Goal: Task Accomplishment & Management: Use online tool/utility

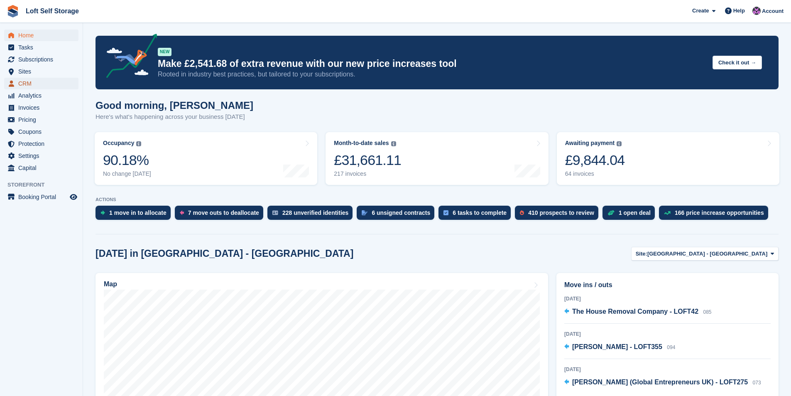
click at [39, 86] on span "CRM" at bounding box center [43, 84] width 50 height 12
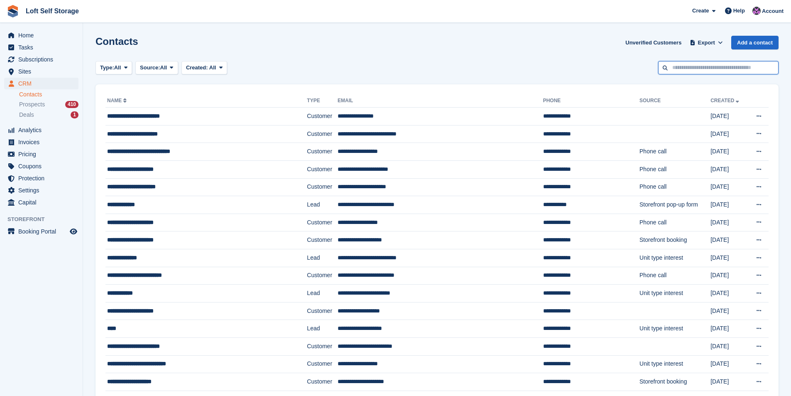
click at [679, 72] on input "text" at bounding box center [718, 68] width 120 height 14
type input "*******"
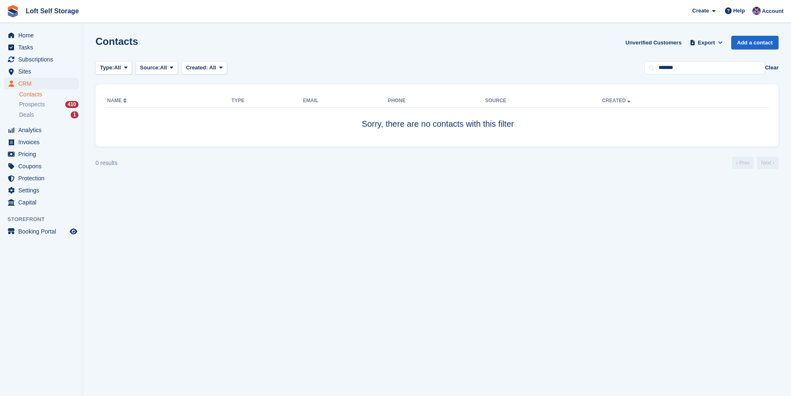
click at [772, 64] on button "Clear" at bounding box center [772, 68] width 14 height 8
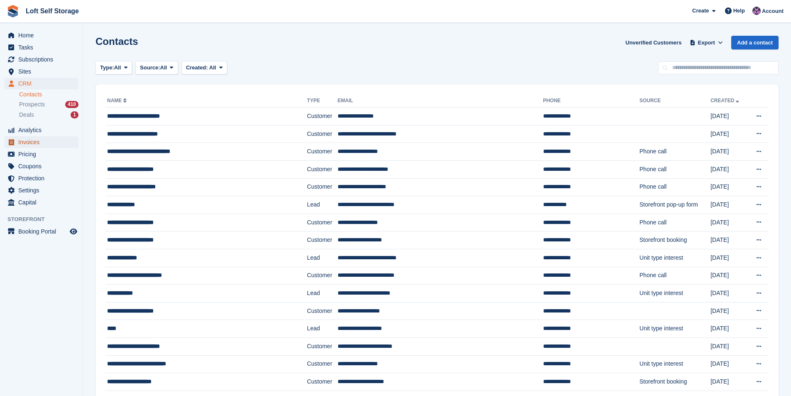
click at [49, 143] on span "Invoices" at bounding box center [43, 142] width 50 height 12
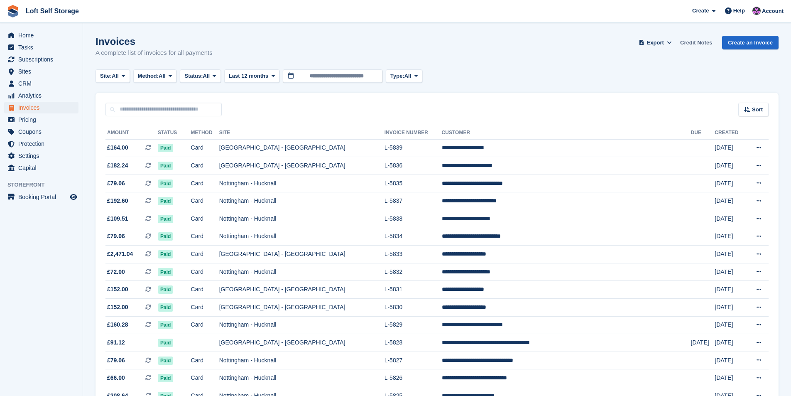
click at [688, 44] on link "Credit Notes" at bounding box center [696, 43] width 39 height 14
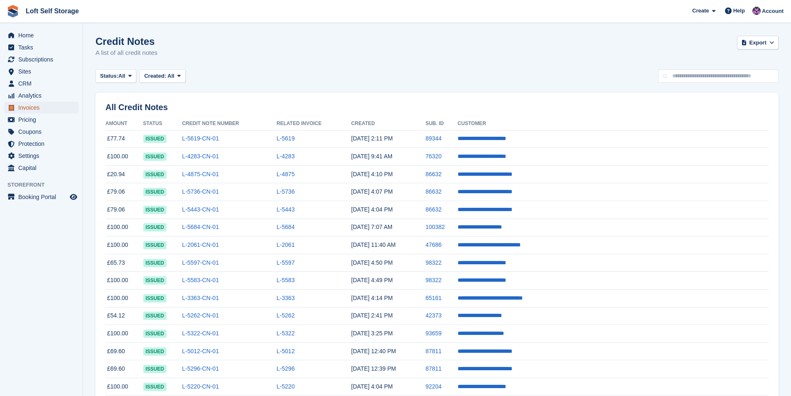
click at [20, 110] on span "Invoices" at bounding box center [43, 108] width 50 height 12
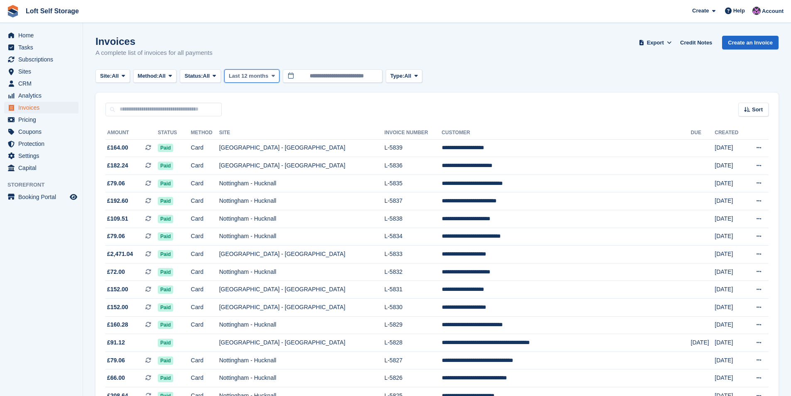
click at [237, 76] on span "Last 12 months" at bounding box center [248, 76] width 39 height 8
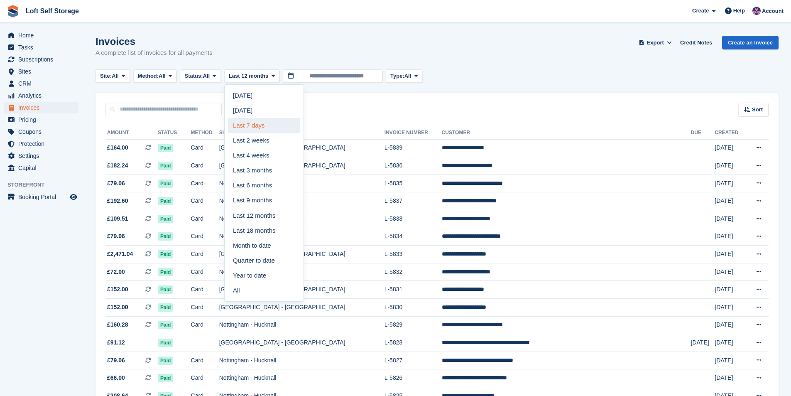
click at [258, 127] on link "Last 7 days" at bounding box center [264, 125] width 72 height 15
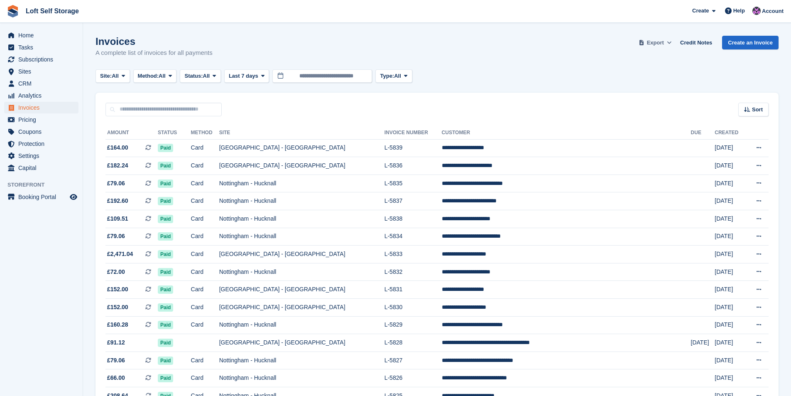
click at [667, 47] on button "Export" at bounding box center [655, 43] width 37 height 14
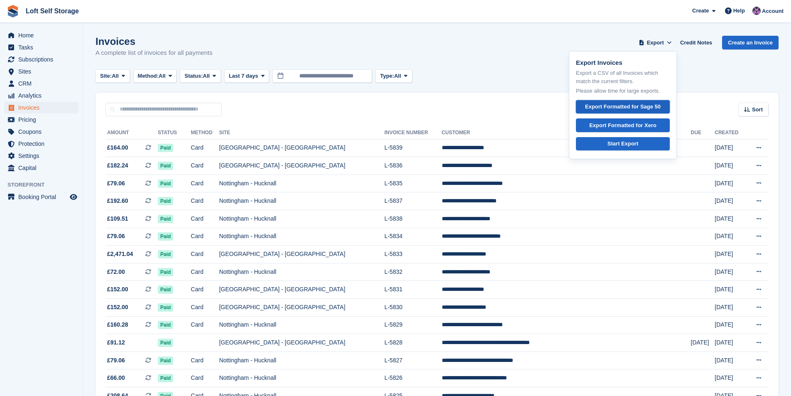
click at [655, 107] on div "Export Formatted for Sage 50" at bounding box center [623, 107] width 76 height 8
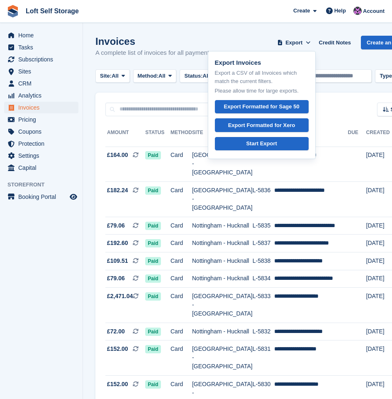
click at [197, 42] on h1 "Invoices" at bounding box center [153, 41] width 117 height 11
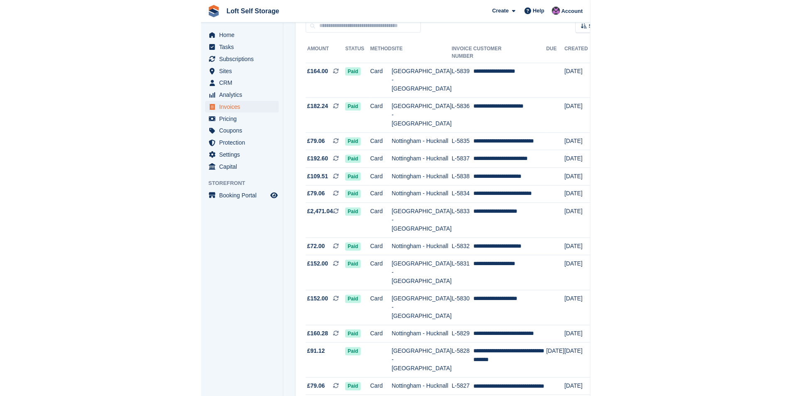
scroll to position [83, 0]
